Goal: Find specific page/section: Find specific page/section

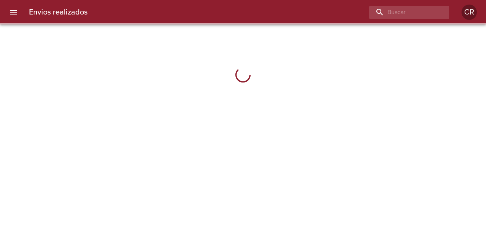
click at [427, 9] on input "buscar" at bounding box center [402, 12] width 67 height 13
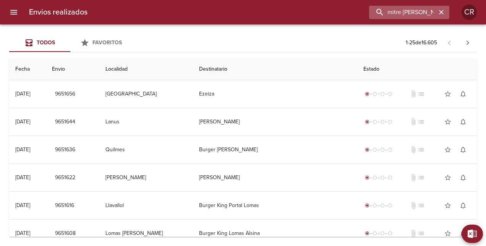
type input "mitre [PERSON_NAME]"
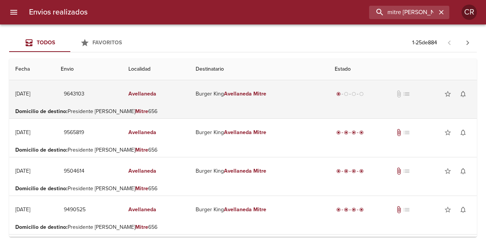
click at [264, 94] on em "Mitre" at bounding box center [259, 93] width 13 height 6
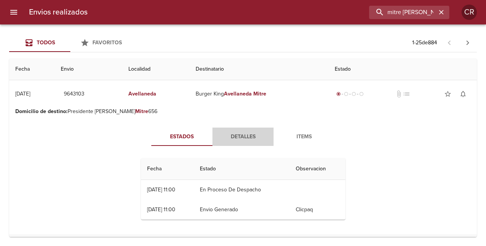
click at [235, 137] on span "Detalles" at bounding box center [243, 137] width 52 height 10
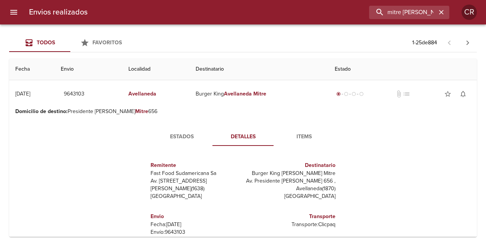
click at [117, 67] on th "Envio" at bounding box center [89, 69] width 68 height 22
click at [440, 11] on icon "button" at bounding box center [441, 12] width 5 height 5
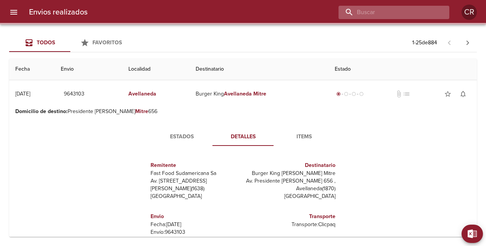
click at [416, 14] on input "buscar" at bounding box center [387, 12] width 98 height 13
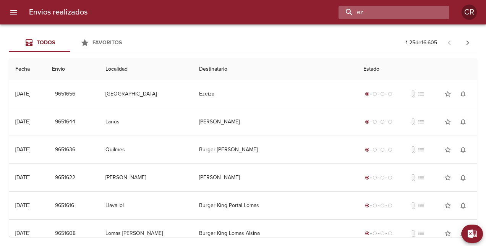
type input "e"
click at [370, 15] on input "buscar" at bounding box center [387, 12] width 98 height 13
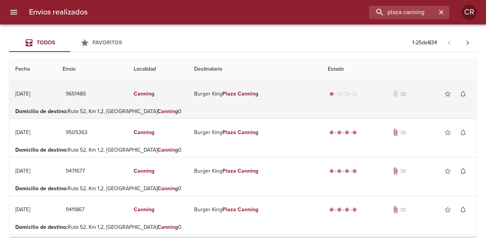
click at [241, 104] on td "Burger King Plaza Canning" at bounding box center [255, 93] width 134 height 27
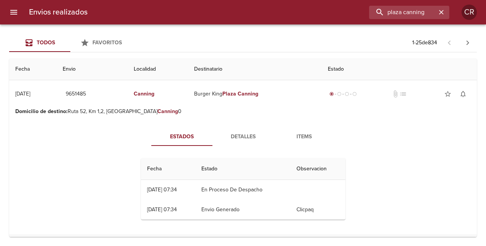
click at [237, 137] on span "Detalles" at bounding box center [243, 137] width 52 height 10
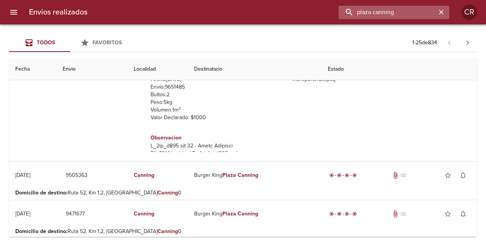
drag, startPoint x: 404, startPoint y: 12, endPoint x: 361, endPoint y: 11, distance: 43.1
click at [361, 11] on input "plaza canning" at bounding box center [387, 12] width 98 height 13
type input "canning"
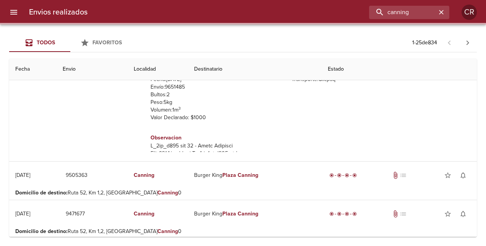
click at [321, 11] on div "canning" at bounding box center [271, 12] width 355 height 13
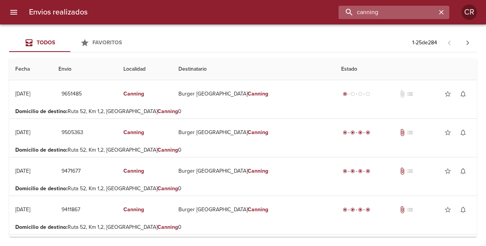
click at [388, 14] on input "canning" at bounding box center [387, 12] width 98 height 13
drag, startPoint x: 386, startPoint y: 14, endPoint x: 344, endPoint y: 13, distance: 41.2
click at [344, 13] on input "canning" at bounding box center [387, 12] width 98 height 13
type input "Canning CABA"
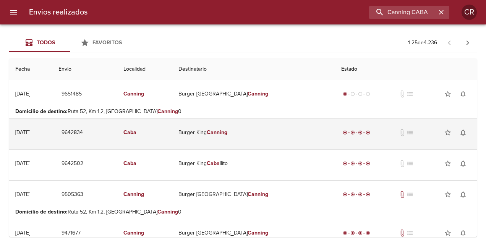
click at [232, 134] on td "Burger King Canning" at bounding box center [253, 132] width 163 height 27
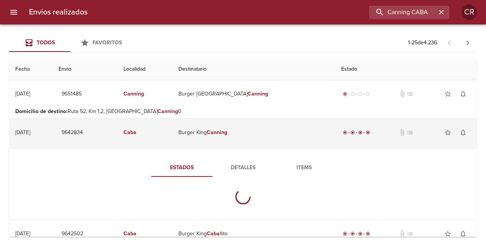
scroll to position [38, 0]
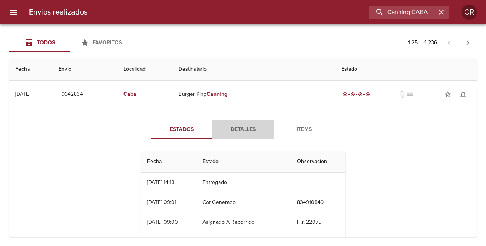
click at [241, 129] on span "Detalles" at bounding box center [243, 130] width 52 height 10
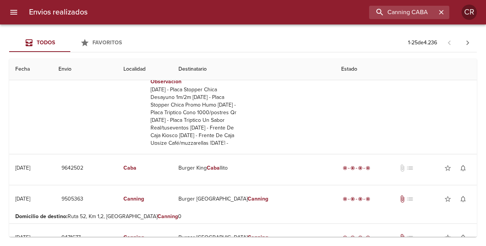
scroll to position [34, 0]
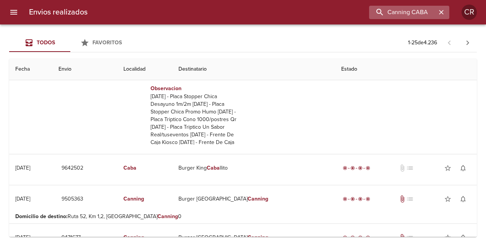
click at [439, 11] on icon "button" at bounding box center [441, 12] width 8 height 8
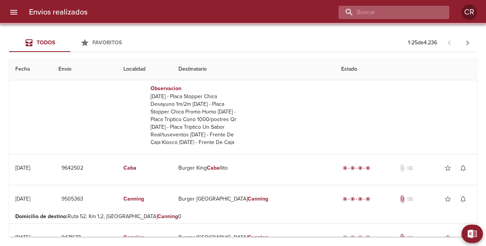
click at [405, 15] on input "buscar" at bounding box center [387, 12] width 98 height 13
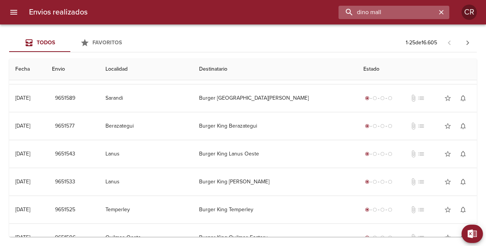
scroll to position [0, 0]
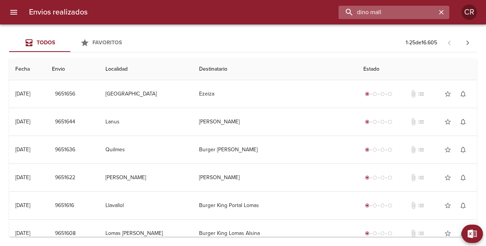
type input "dino mall"
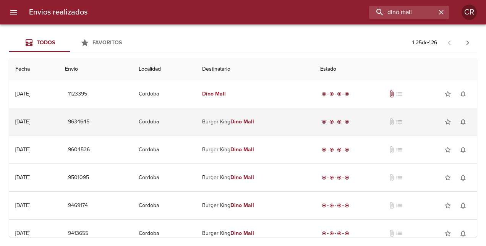
click at [273, 122] on td "Burger [PERSON_NAME] Mall" at bounding box center [255, 121] width 118 height 27
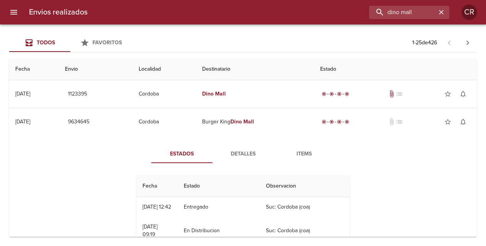
click at [243, 152] on span "Detalles" at bounding box center [243, 154] width 52 height 10
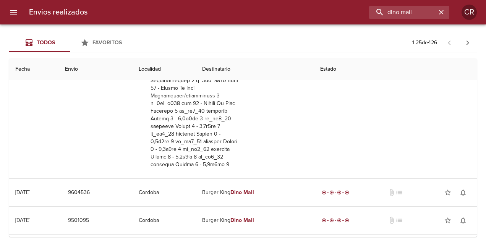
scroll to position [149, 0]
